Goal: Information Seeking & Learning: Learn about a topic

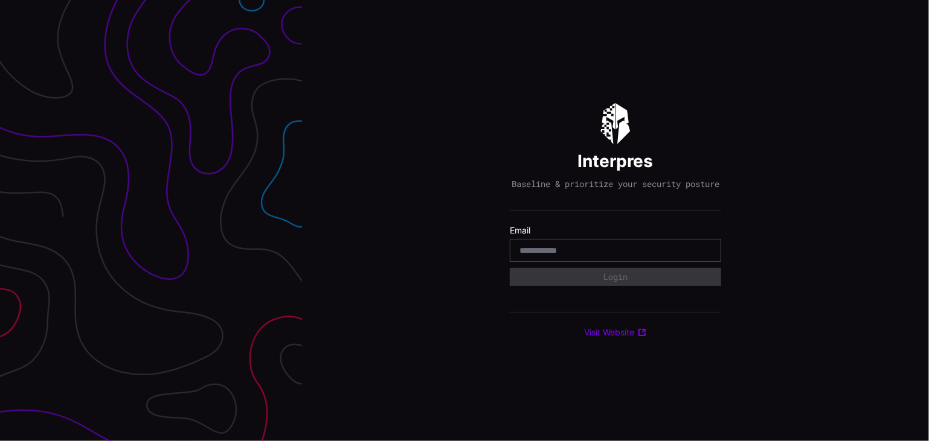
click at [571, 256] on input "email" at bounding box center [615, 250] width 192 height 11
type input "**********"
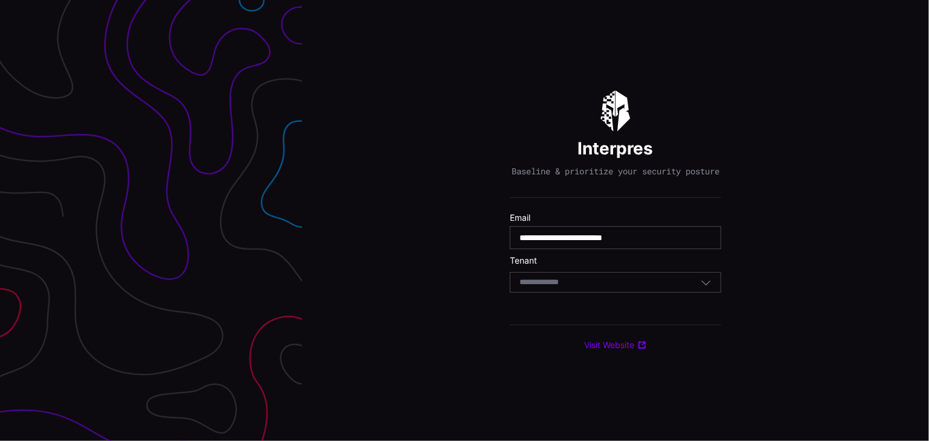
click at [636, 284] on div "Select Tenant" at bounding box center [609, 282] width 181 height 11
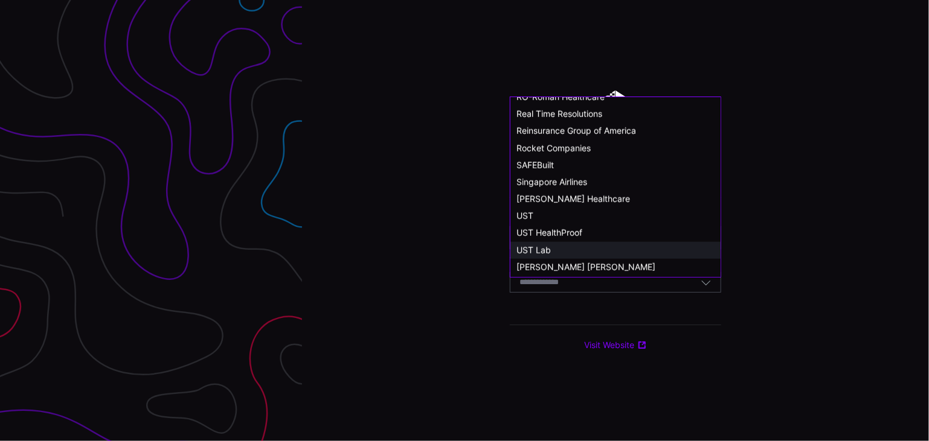
scroll to position [648, 0]
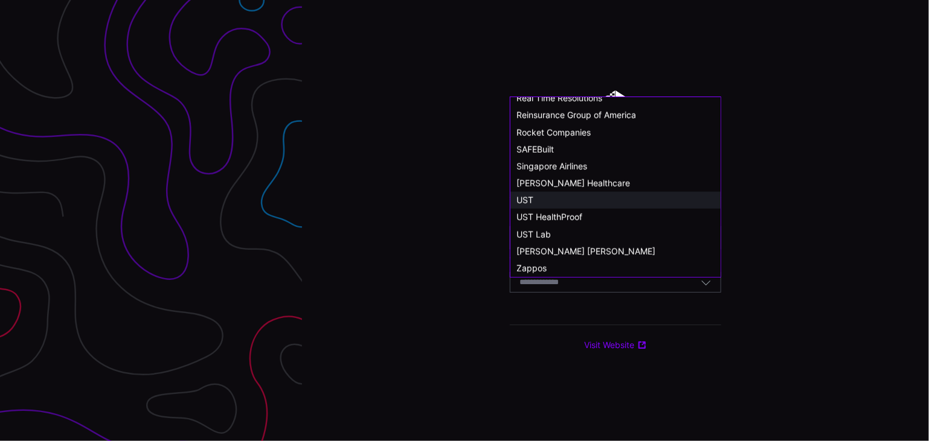
click at [554, 199] on div "UST" at bounding box center [615, 200] width 198 height 11
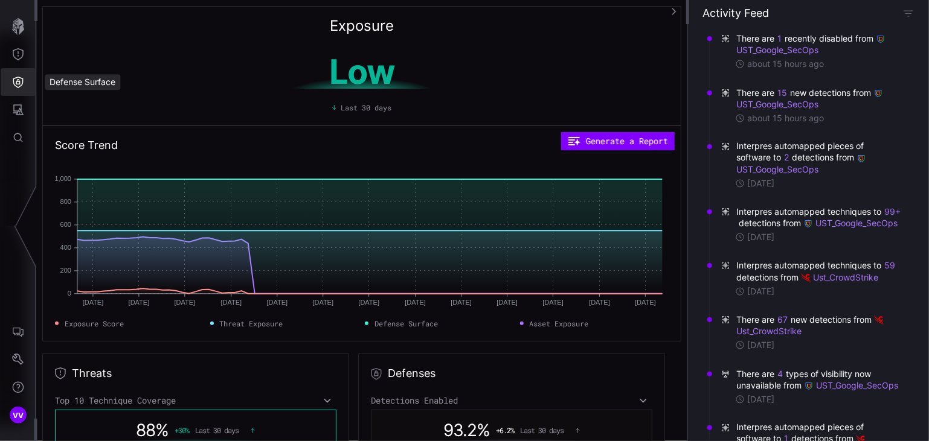
click at [11, 85] on button "Defense Surface" at bounding box center [18, 82] width 35 height 28
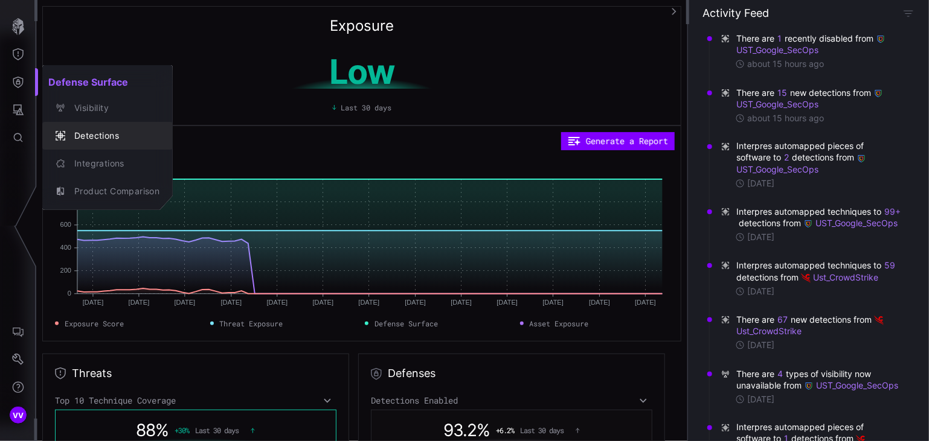
click at [123, 133] on div "Detections" at bounding box center [113, 136] width 91 height 15
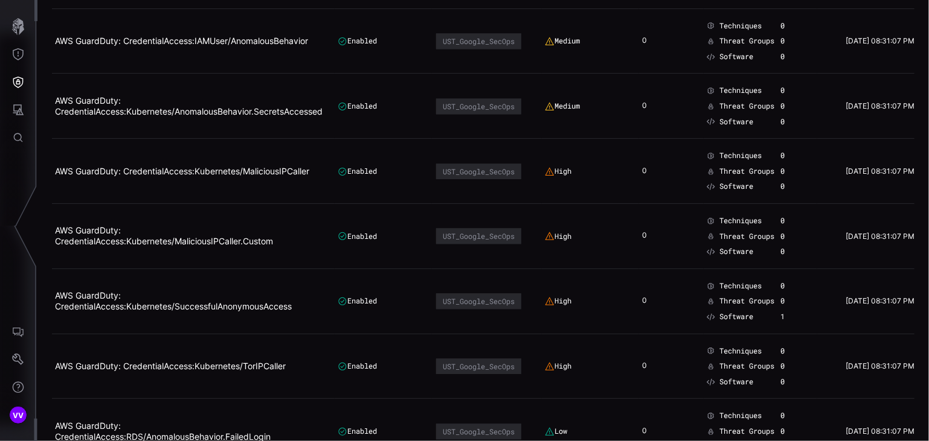
scroll to position [6161, 0]
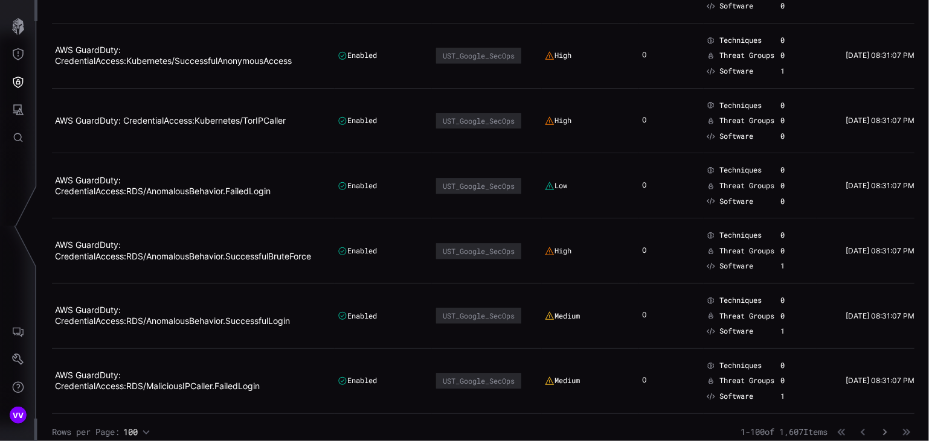
click at [880, 428] on icon "button" at bounding box center [884, 432] width 8 height 8
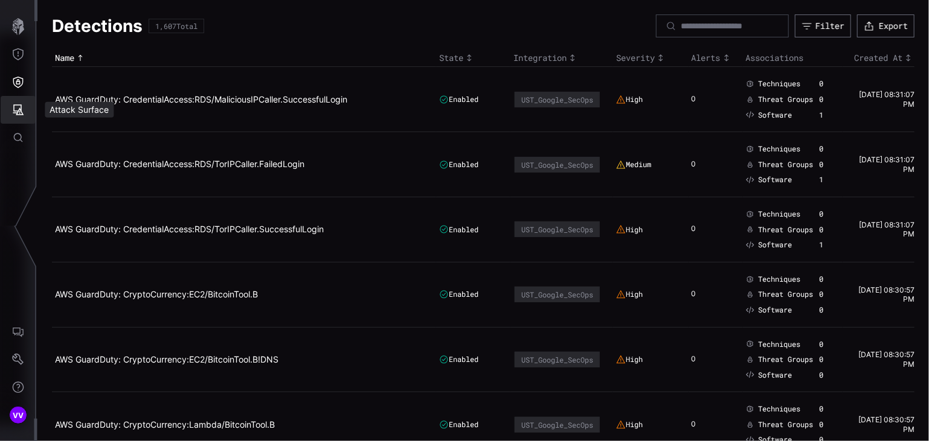
click at [21, 112] on icon "Attack Surface" at bounding box center [18, 110] width 12 height 12
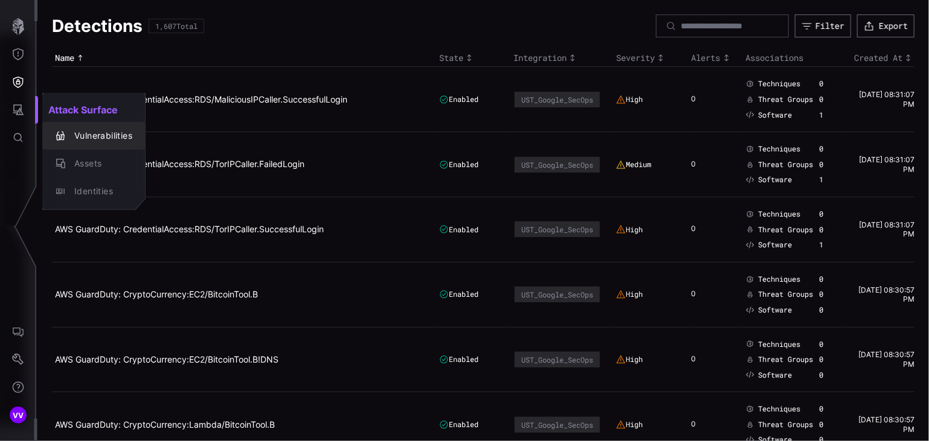
click at [111, 138] on div "Vulnerabilities" at bounding box center [100, 136] width 64 height 15
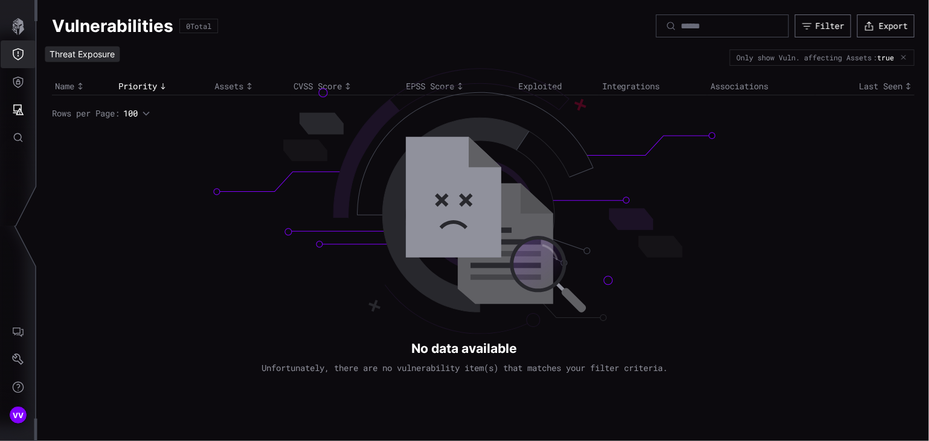
click at [15, 53] on icon "Threat Exposure" at bounding box center [18, 54] width 12 height 12
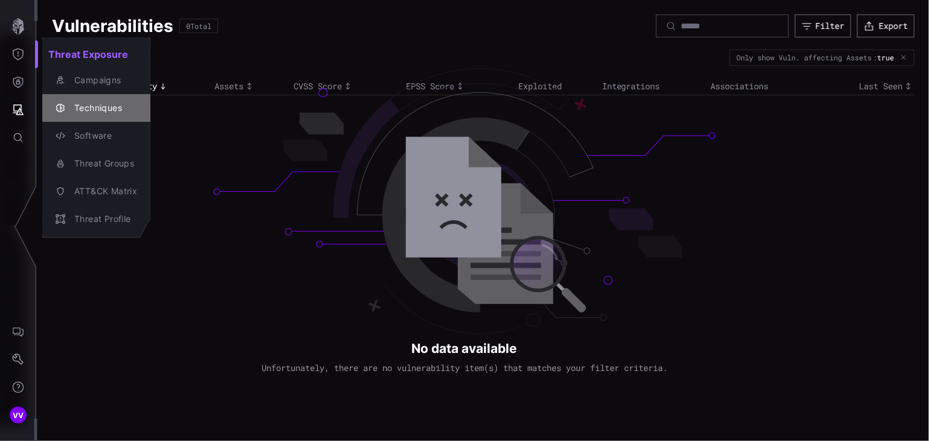
click at [126, 107] on div "Techniques" at bounding box center [102, 108] width 69 height 15
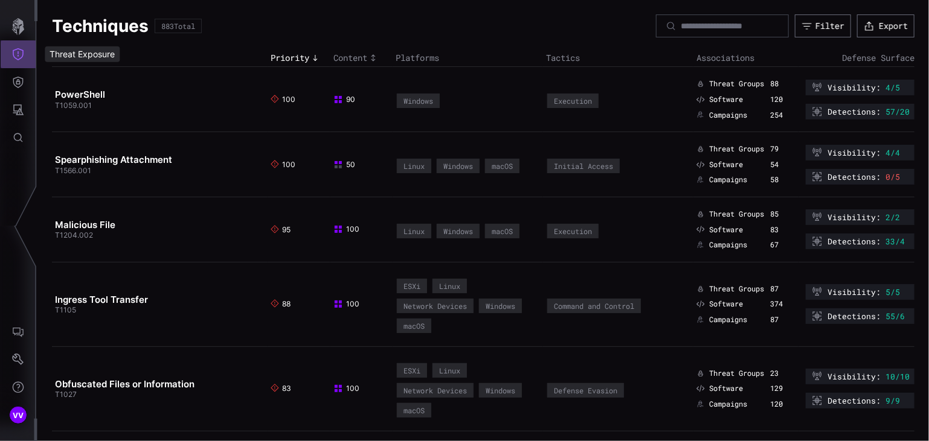
click at [20, 51] on icon "Threat Exposure" at bounding box center [18, 54] width 12 height 12
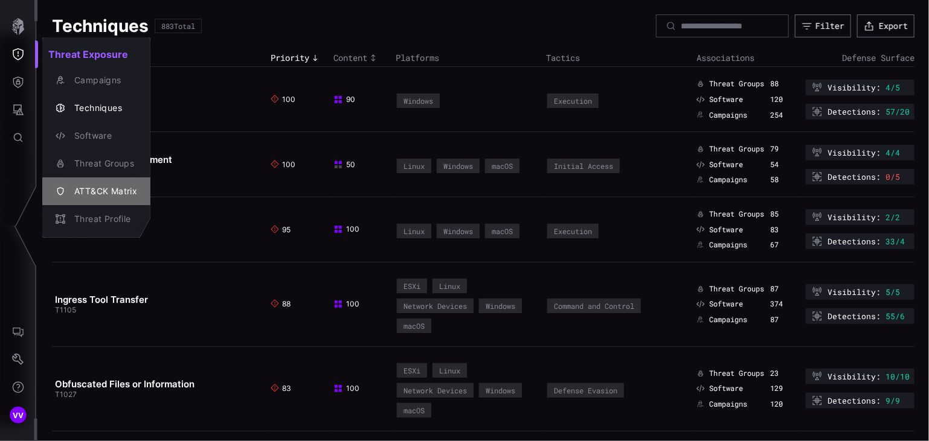
click at [118, 194] on div "ATT&CK Matrix" at bounding box center [102, 191] width 69 height 15
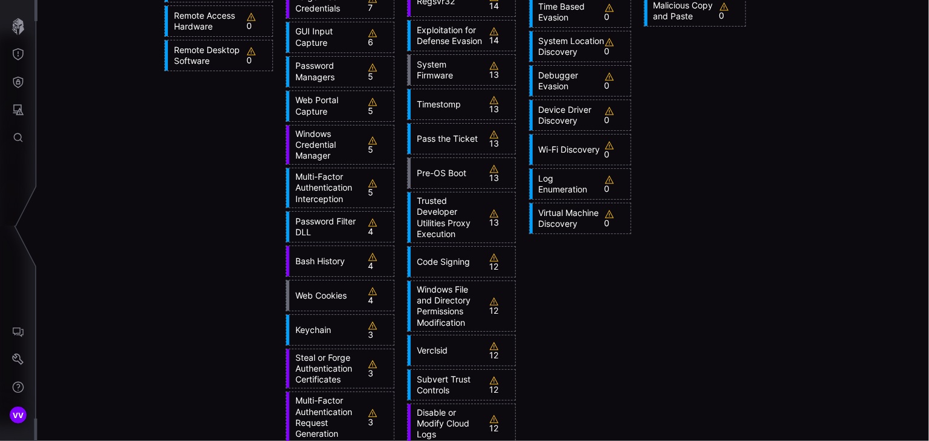
scroll to position [1751, 0]
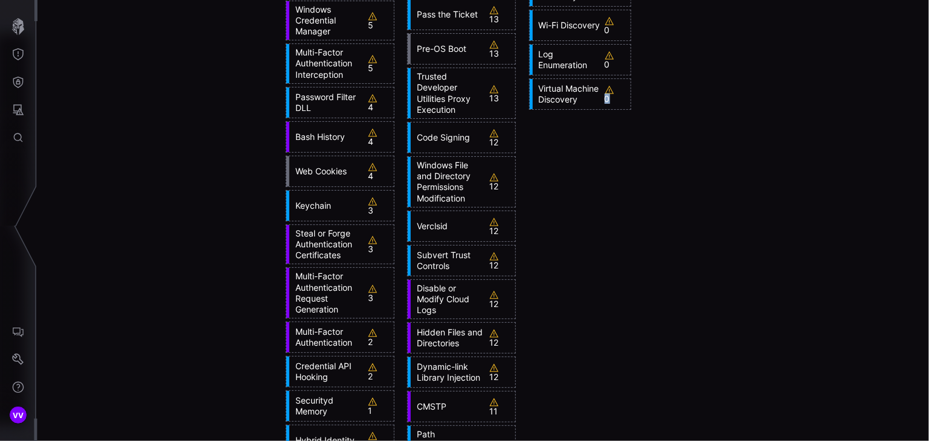
drag, startPoint x: 603, startPoint y: 127, endPoint x: 571, endPoint y: 128, distance: 32.0
click at [571, 109] on div "Virtual Machine Discovery 0" at bounding box center [580, 94] width 101 height 30
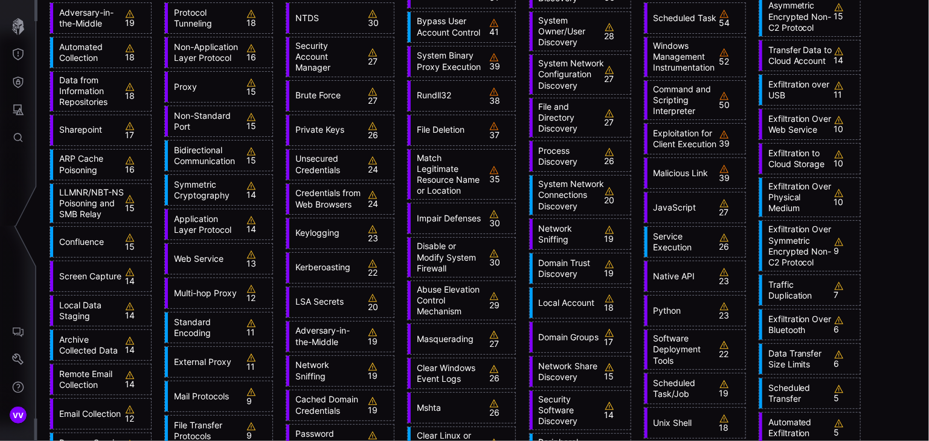
scroll to position [0, 0]
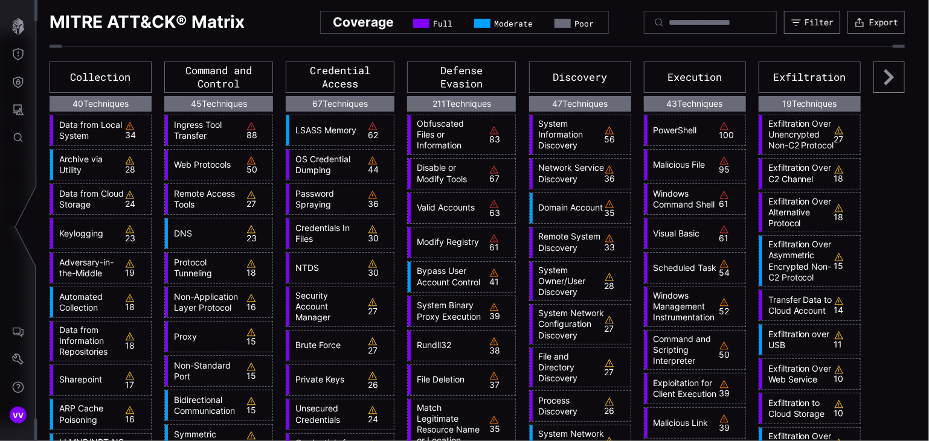
click at [107, 130] on link "Data from Local System" at bounding box center [89, 131] width 72 height 22
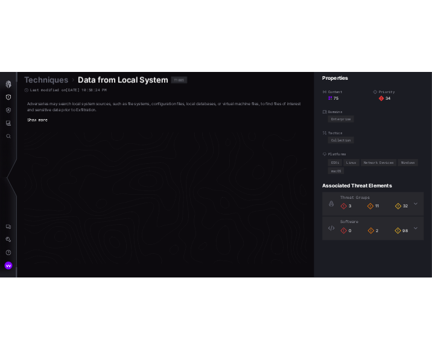
scroll to position [2581, 606]
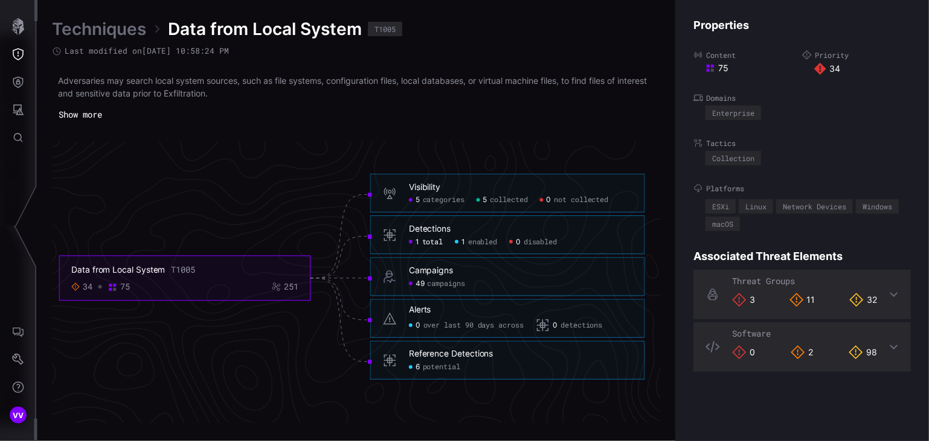
drag, startPoint x: 439, startPoint y: 239, endPoint x: 461, endPoint y: 255, distance: 27.3
click at [461, 255] on foreignobject "Detections 1 total 1 enabled 0 disabled" at bounding box center [507, 239] width 275 height 46
click at [439, 242] on span "total" at bounding box center [432, 242] width 21 height 9
